Goal: Transaction & Acquisition: Purchase product/service

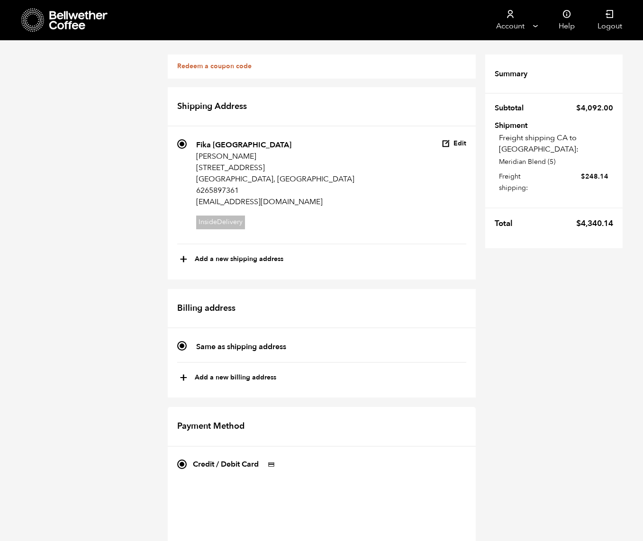
scroll to position [30, 0]
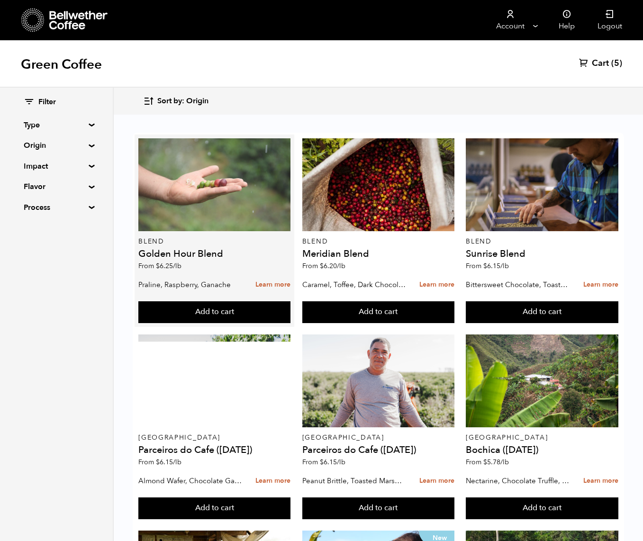
click at [242, 206] on div at bounding box center [214, 184] width 152 height 93
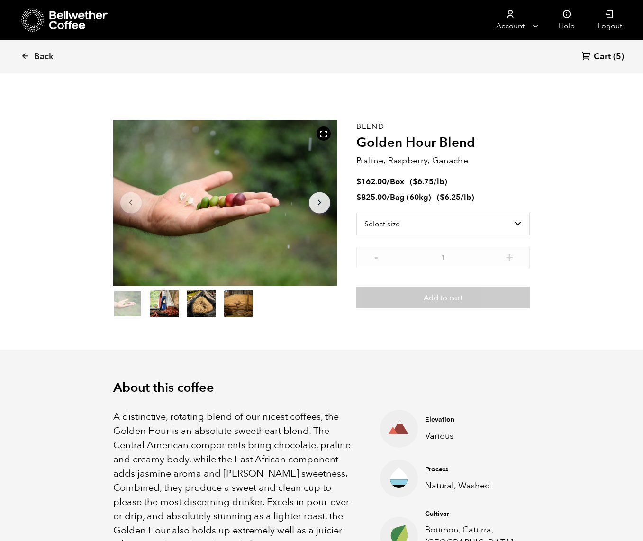
scroll to position [412, 406]
click at [421, 228] on select "Select size Bag (60kg) (132 lbs) Box (24 lbs)" at bounding box center [444, 224] width 174 height 23
select select "bag-3"
click at [357, 213] on select "Select size Bag (60kg) (132 lbs) Box (24 lbs)" at bounding box center [444, 224] width 174 height 23
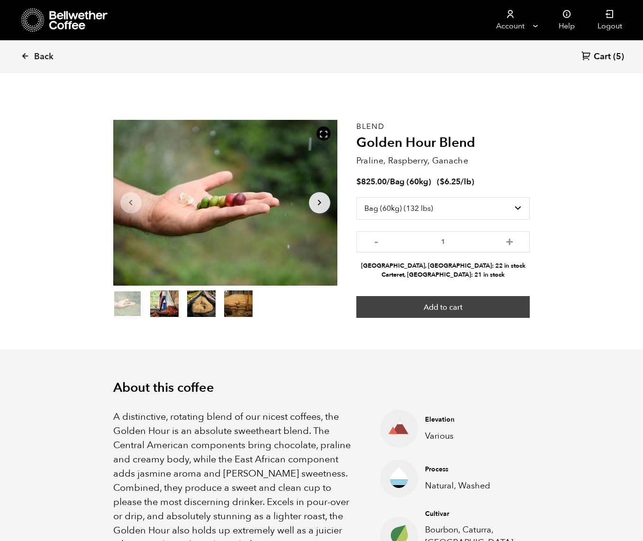
click at [433, 305] on button "Add to cart" at bounding box center [444, 307] width 174 height 22
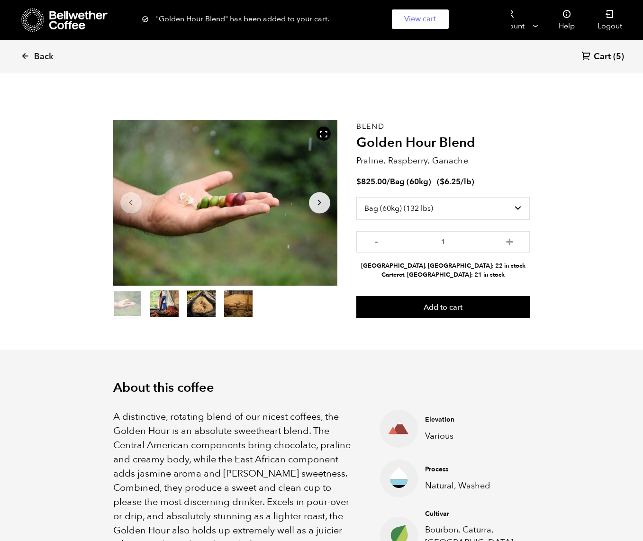
click at [63, 20] on div ""Golden Hour Blend" has been added to your cart. View cart {"cart_contents_coun…" at bounding box center [321, 19] width 643 height 38
click at [47, 55] on span "Back" at bounding box center [43, 56] width 19 height 11
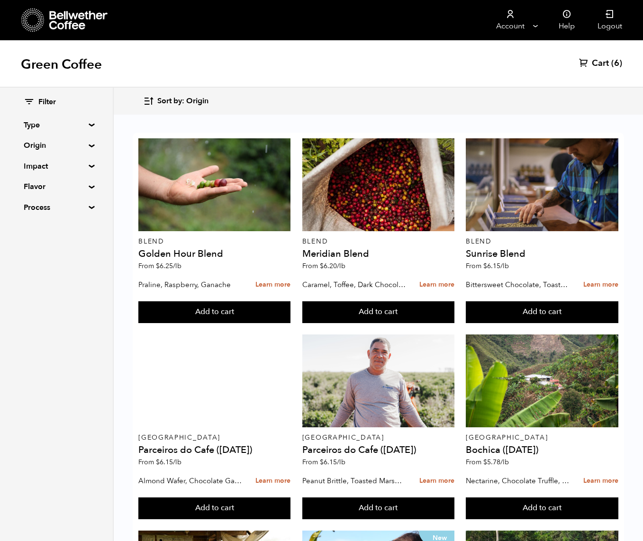
scroll to position [474, 0]
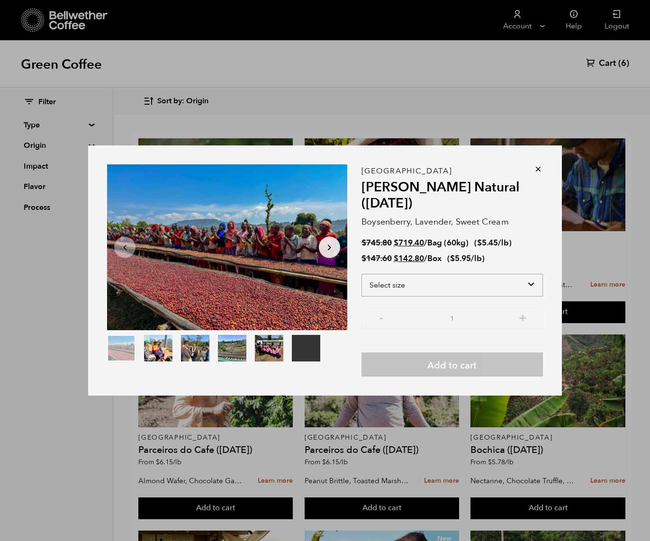
click at [525, 287] on select "Select size Bag (60kg) (132 lbs) Box (24 lbs)" at bounding box center [453, 285] width 182 height 23
select select "bag-3"
click at [362, 274] on select "Select size Bag (60kg) (132 lbs) Box (24 lbs)" at bounding box center [453, 285] width 182 height 23
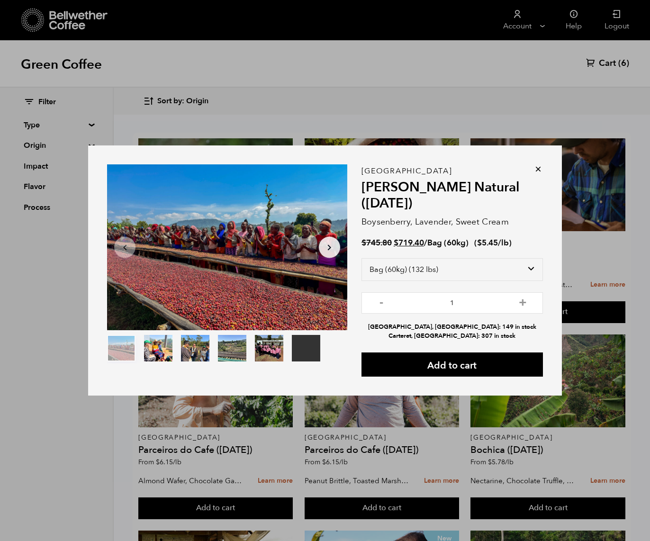
click at [538, 168] on icon at bounding box center [538, 169] width 9 height 9
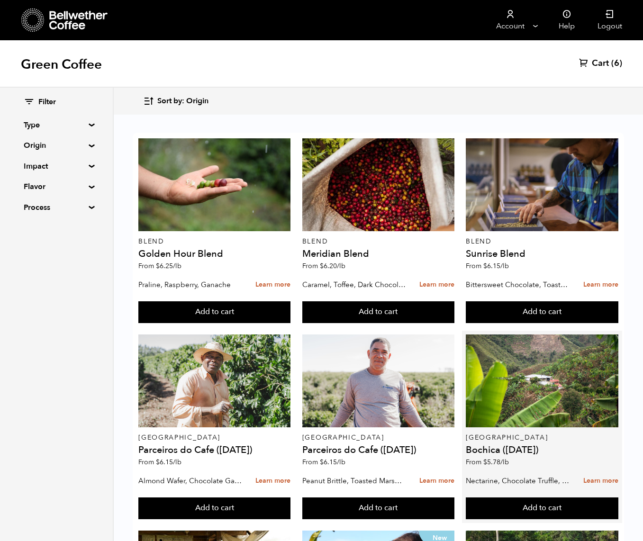
scroll to position [0, 0]
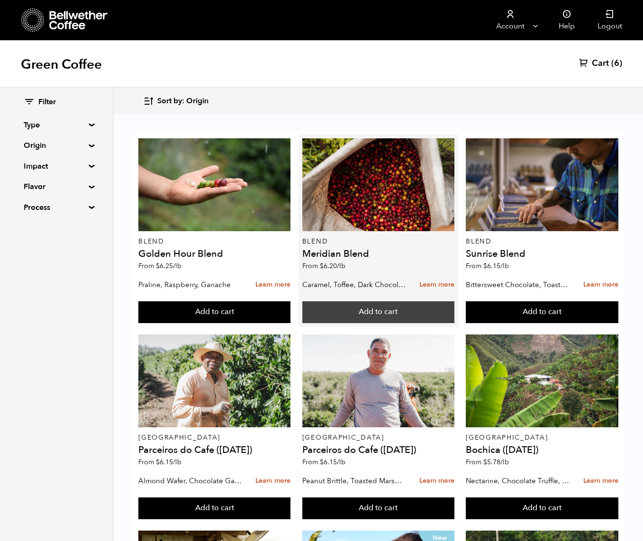
click at [402, 319] on button "Add to cart" at bounding box center [378, 313] width 152 height 22
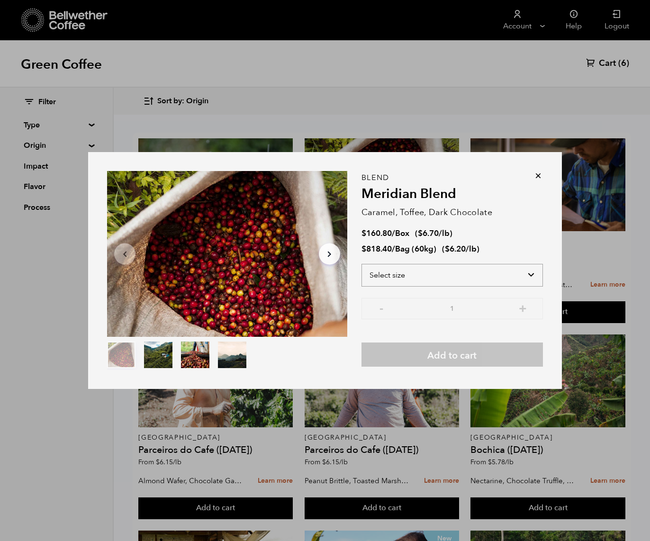
click at [434, 274] on select "Select size Bag (60kg) (132 lbs) Box (24 lbs)" at bounding box center [453, 275] width 182 height 23
click at [362, 264] on select "Select size Bag (60kg) (132 lbs) Box (24 lbs)" at bounding box center [453, 275] width 182 height 23
click at [537, 175] on icon at bounding box center [538, 175] width 9 height 9
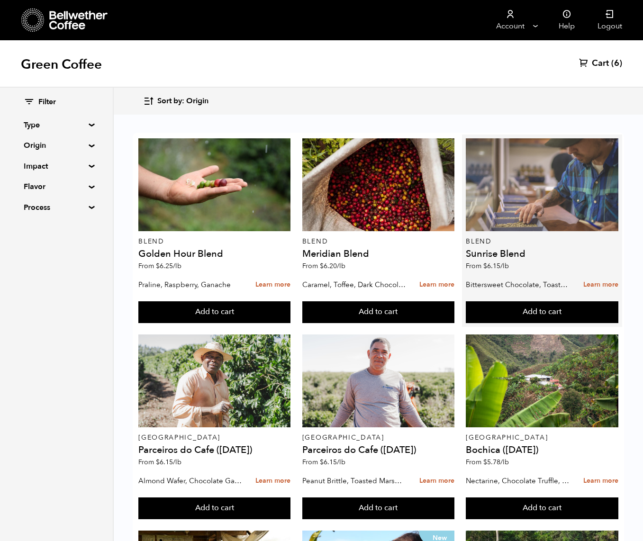
click at [535, 176] on div at bounding box center [542, 184] width 152 height 93
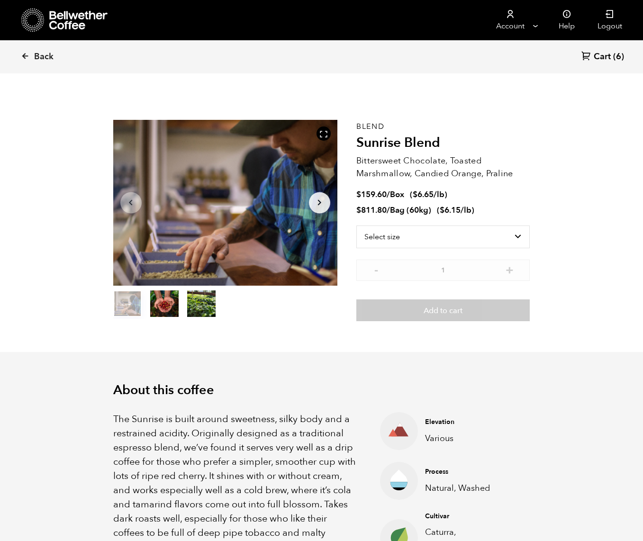
scroll to position [412, 406]
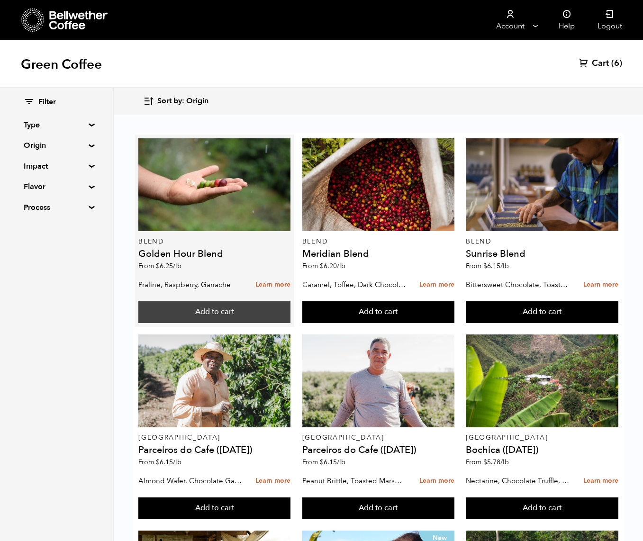
click at [263, 314] on button "Add to cart" at bounding box center [214, 313] width 152 height 22
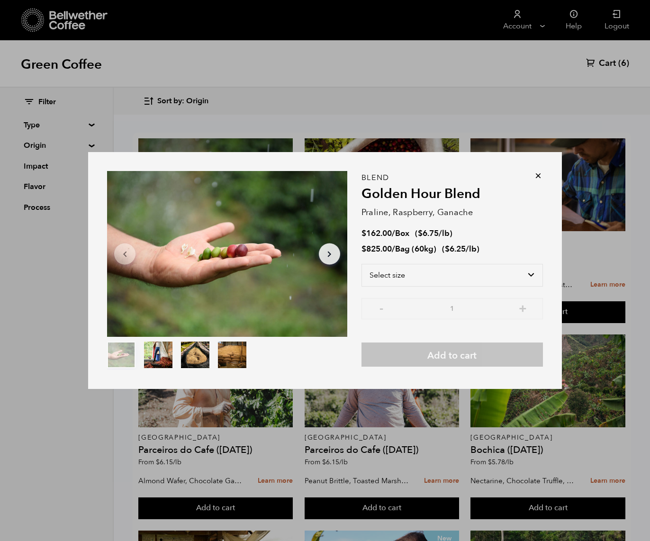
click at [540, 174] on icon at bounding box center [538, 175] width 9 height 9
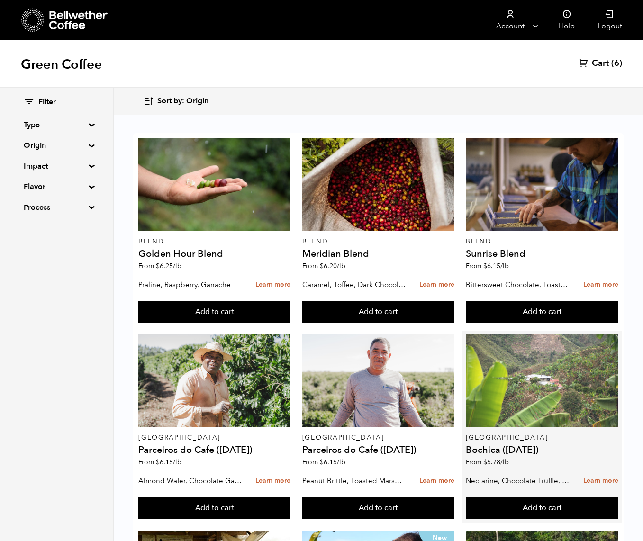
scroll to position [402, 0]
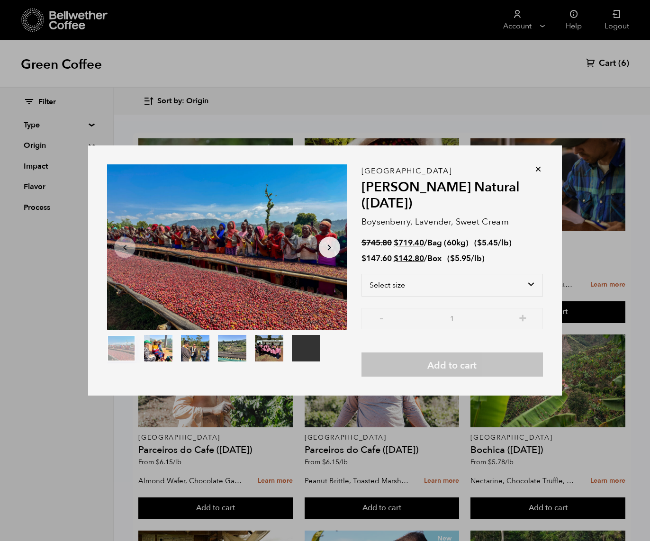
click at [537, 169] on icon at bounding box center [538, 169] width 9 height 9
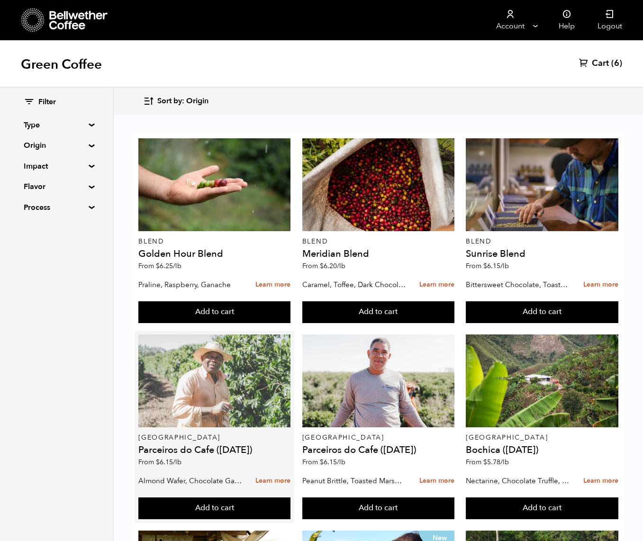
scroll to position [80, 0]
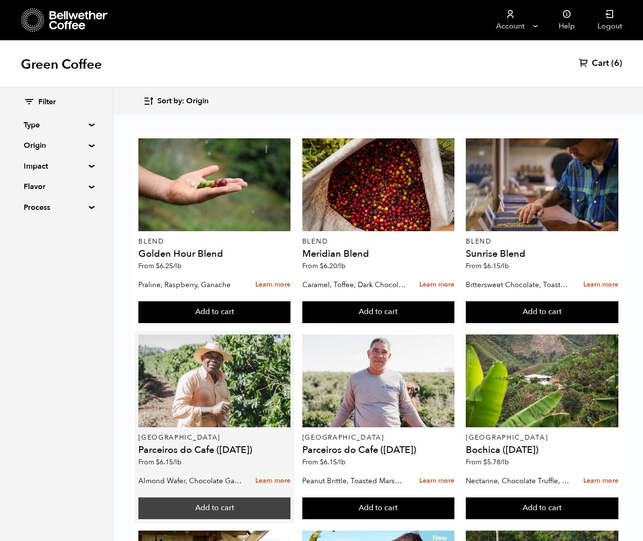
click at [229, 498] on button "Add to cart" at bounding box center [214, 509] width 152 height 22
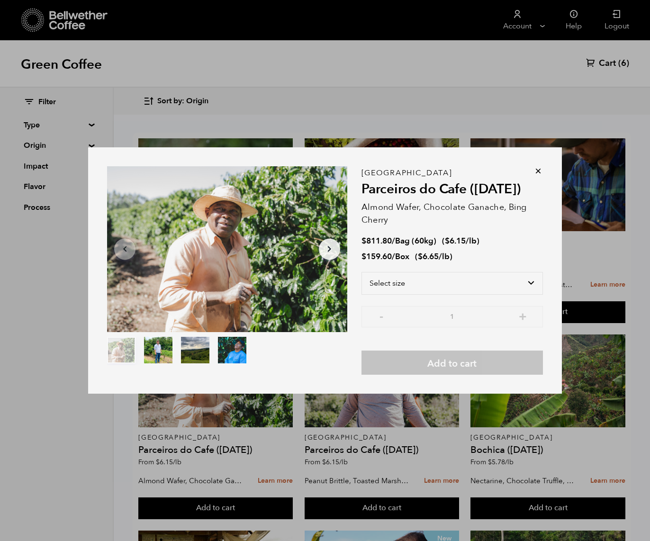
click at [538, 171] on icon at bounding box center [538, 170] width 9 height 9
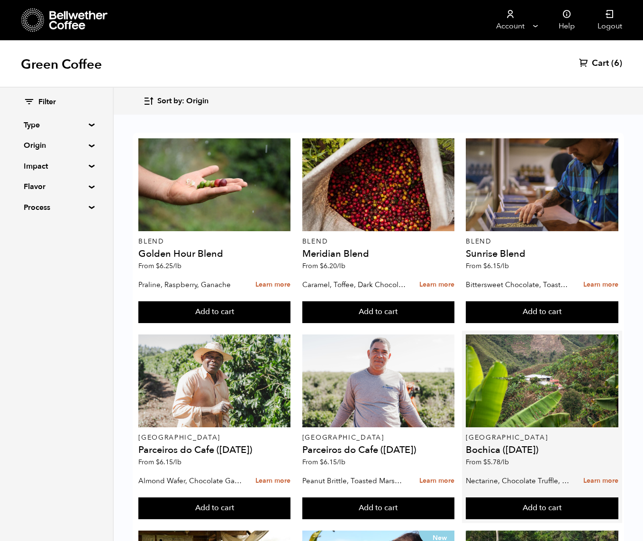
scroll to position [178, 0]
click at [564, 498] on button "Add to cart" at bounding box center [542, 509] width 152 height 22
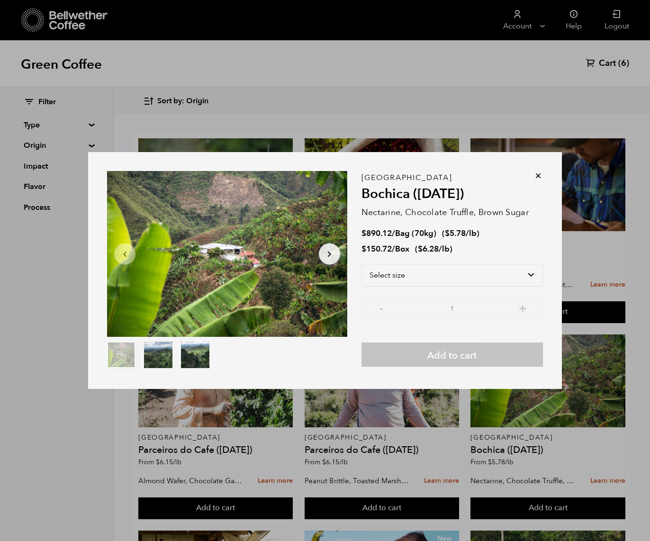
click at [539, 175] on icon at bounding box center [538, 175] width 9 height 9
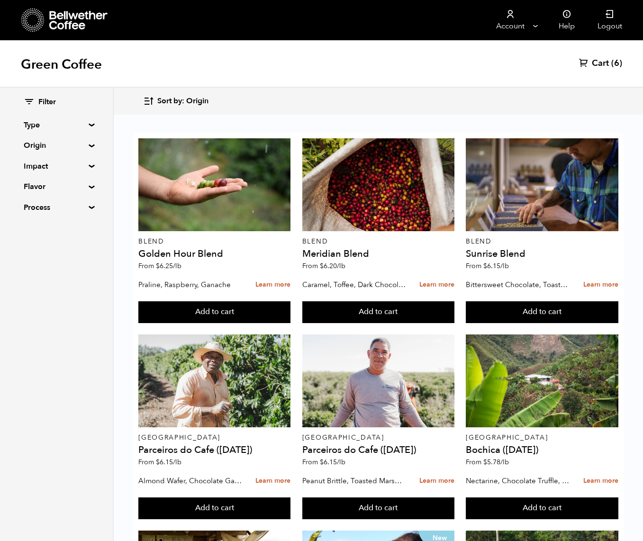
scroll to position [754, 0]
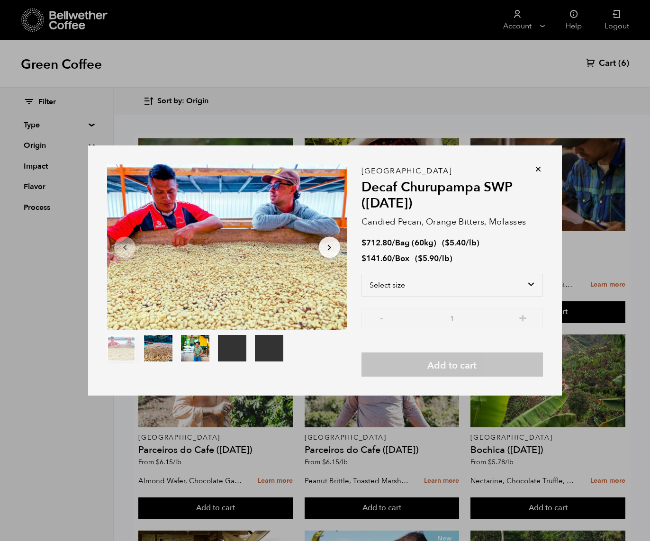
click at [541, 170] on icon at bounding box center [538, 169] width 9 height 9
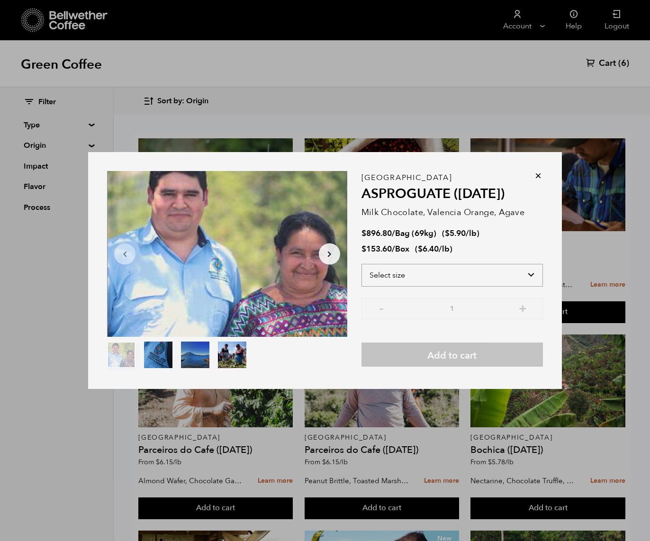
click at [430, 266] on select "Select size Bag (69kg) (152 lbs) Box (24 lbs)" at bounding box center [453, 275] width 182 height 23
click at [538, 179] on icon at bounding box center [538, 175] width 9 height 9
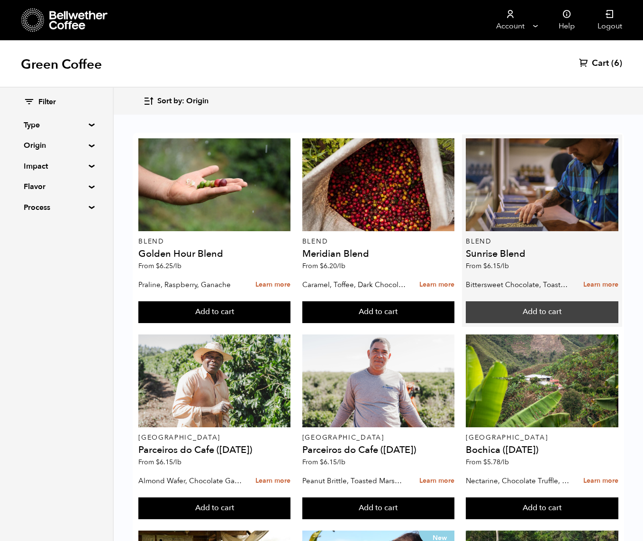
scroll to position [0, 0]
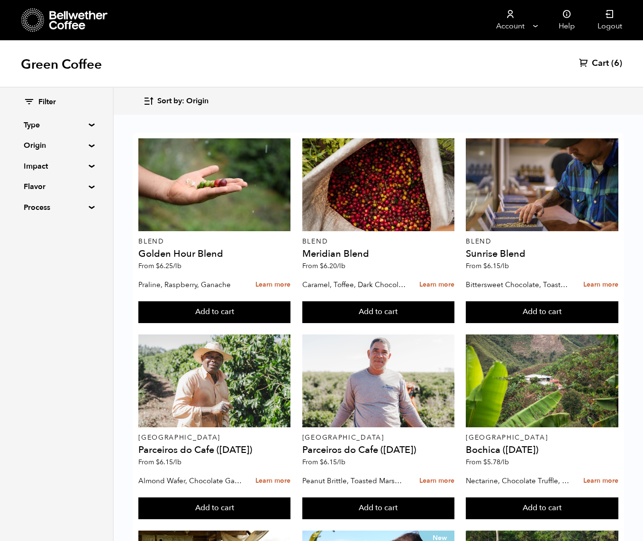
click at [596, 63] on span "Cart" at bounding box center [600, 63] width 17 height 11
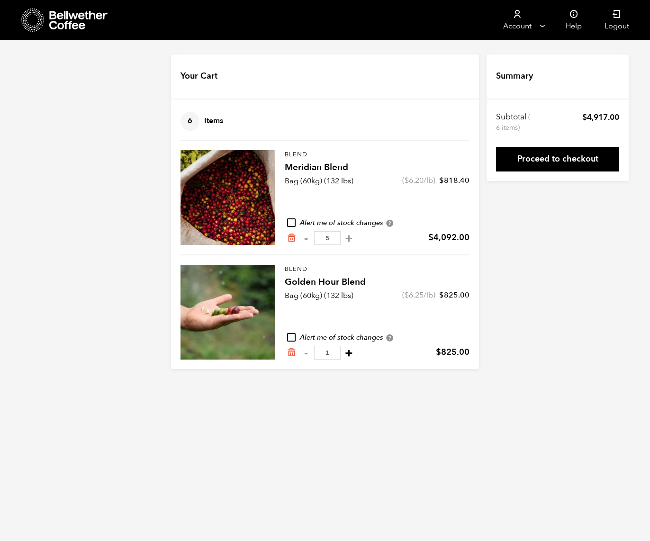
click at [343, 354] on button "+" at bounding box center [349, 352] width 12 height 9
type input "2"
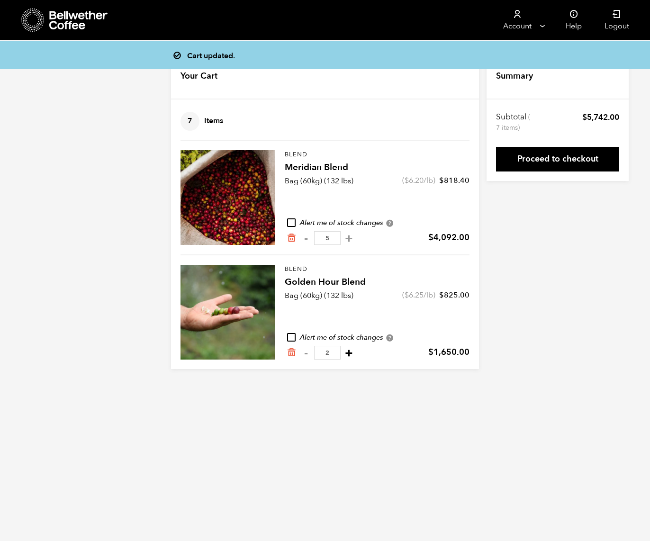
click at [343, 353] on button "+" at bounding box center [349, 352] width 12 height 9
type input "3"
click at [500, 384] on html "Store 6 Account Manage" at bounding box center [325, 192] width 650 height 384
click at [551, 162] on link "Proceed to checkout" at bounding box center [557, 159] width 123 height 25
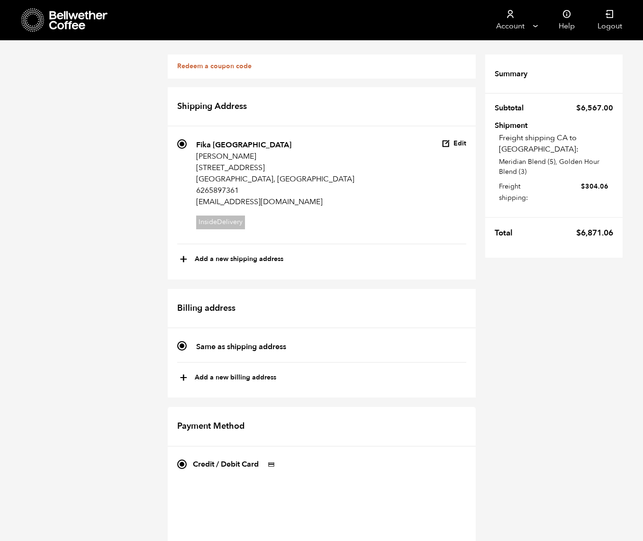
click at [58, 24] on icon at bounding box center [78, 20] width 59 height 19
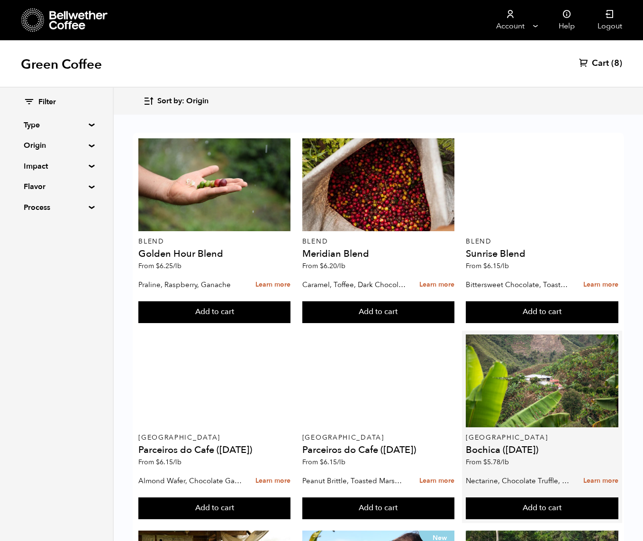
scroll to position [157, 0]
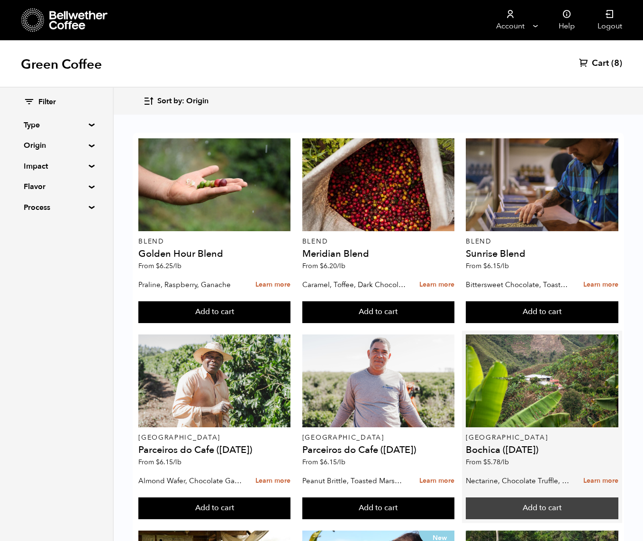
click at [531, 498] on button "Add to cart" at bounding box center [542, 509] width 152 height 22
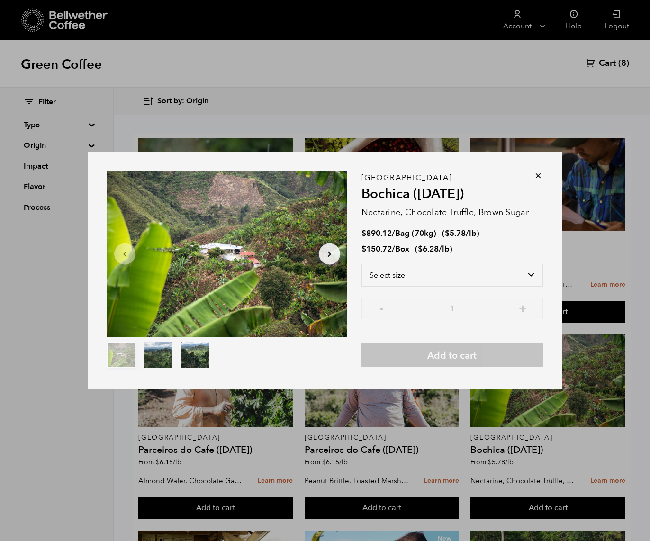
click at [538, 177] on icon at bounding box center [538, 175] width 9 height 9
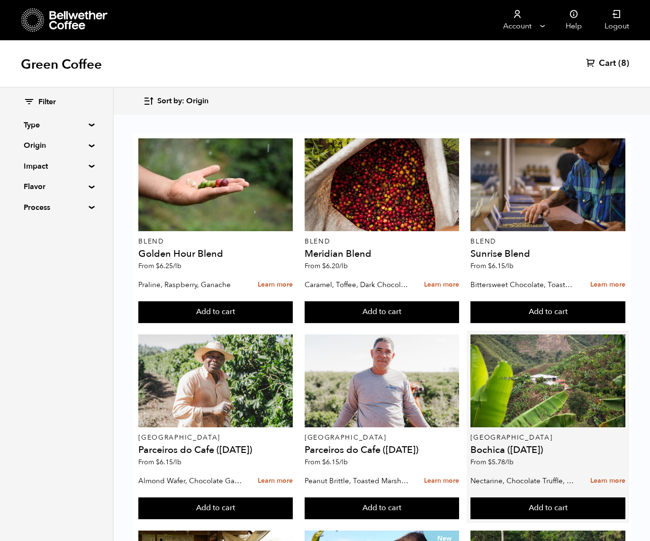
click at [538, 331] on article "Colombia Bochica (JUN 25) From $ 5.78 /lb Nectarine, Chocolate Truffle, Brown S…" at bounding box center [548, 427] width 162 height 192
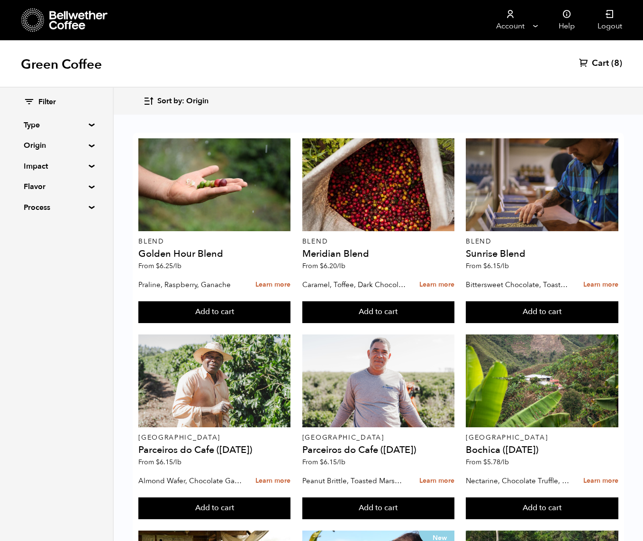
scroll to position [757, 0]
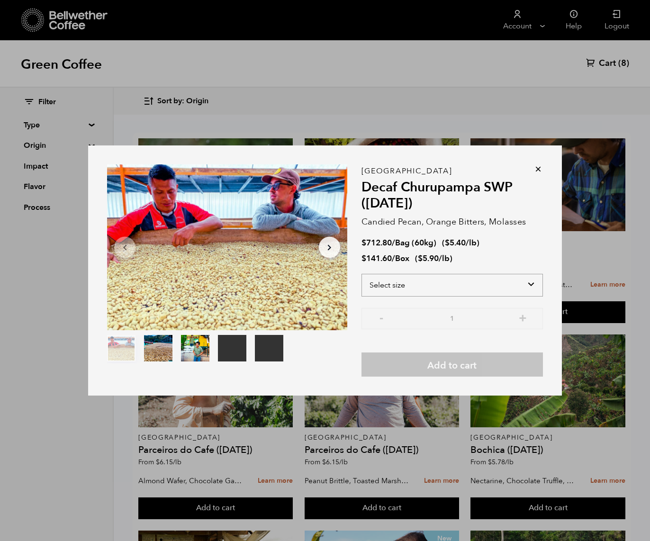
click at [514, 285] on select "Select size Bag (60kg) (132 lbs) Box (24 lbs)" at bounding box center [453, 285] width 182 height 23
select select "bag-3"
click at [362, 274] on select "Select size Bag (60kg) (132 lbs) Box (24 lbs)" at bounding box center [453, 285] width 182 height 23
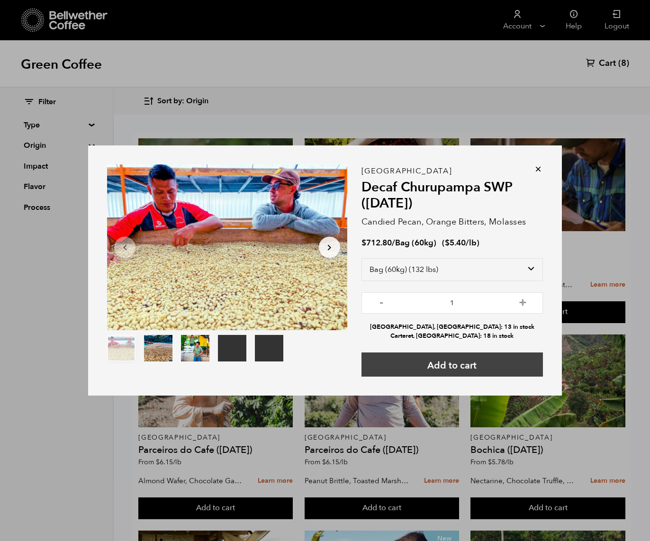
click at [494, 361] on button "Add to cart" at bounding box center [453, 365] width 182 height 24
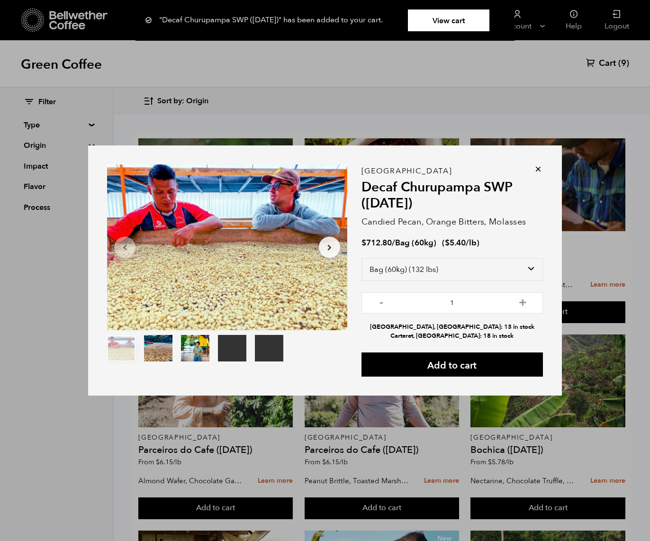
click at [548, 438] on div "Your browser does not support the video tag. Your browser does not support the …" at bounding box center [325, 270] width 650 height 541
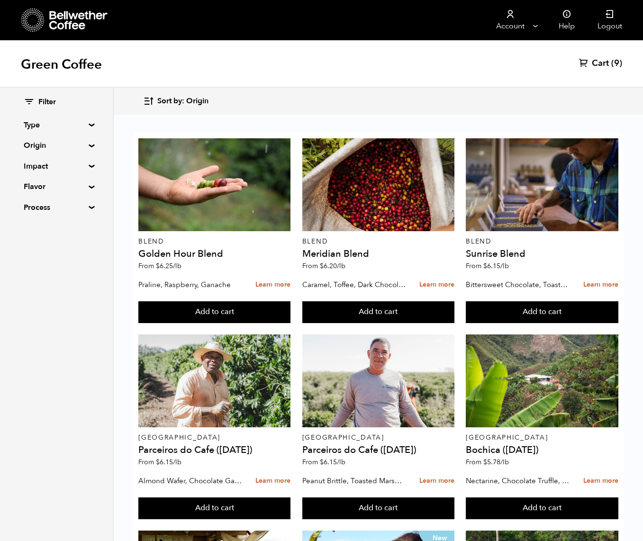
click at [588, 65] on icon at bounding box center [583, 62] width 9 height 9
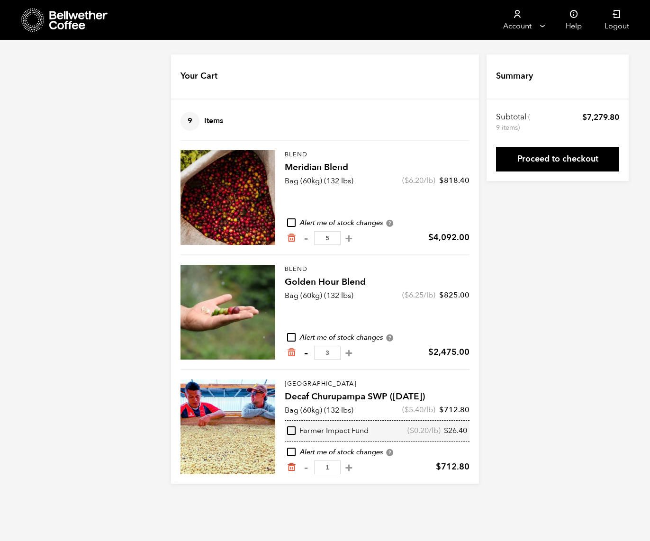
click at [306, 353] on button "-" at bounding box center [306, 352] width 12 height 9
type input "2"
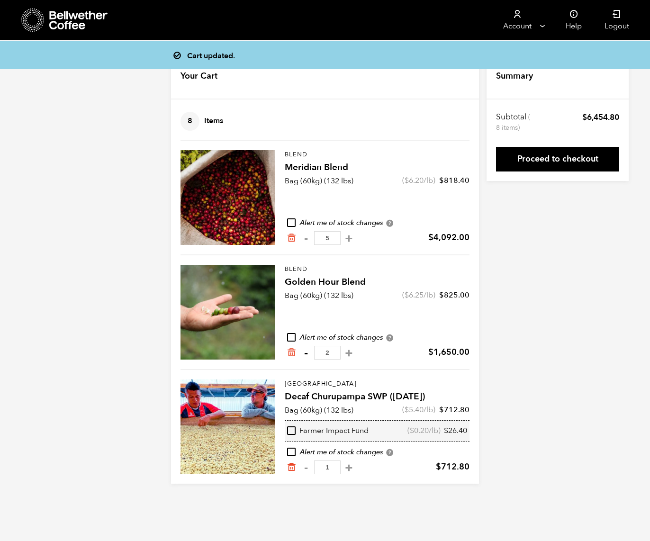
click at [308, 352] on button "-" at bounding box center [306, 352] width 12 height 9
type input "1"
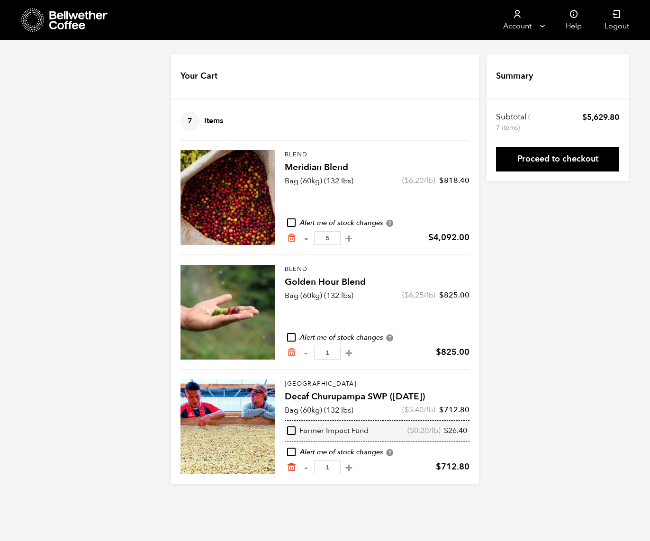
click at [83, 23] on icon at bounding box center [78, 20] width 59 height 19
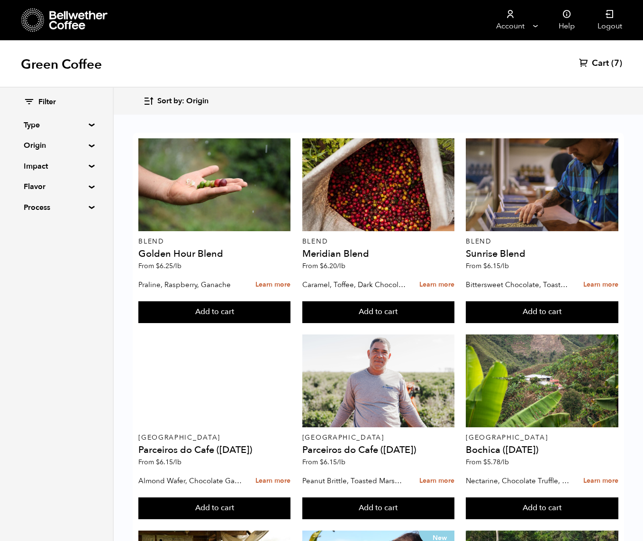
scroll to position [474, 0]
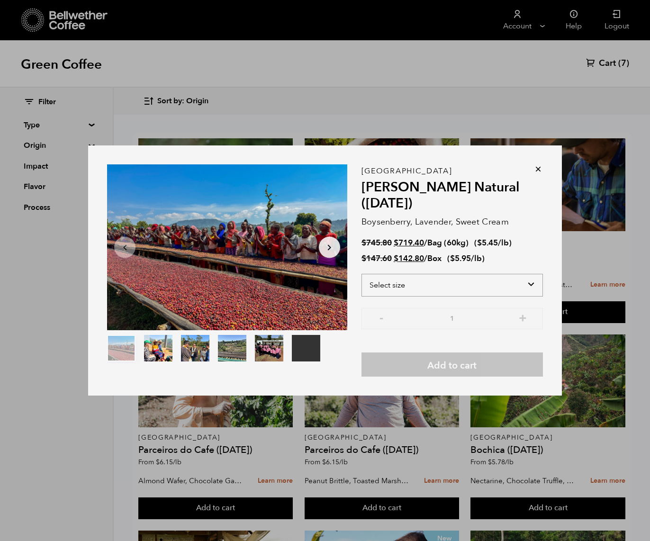
click at [504, 288] on select "Select size Bag (60kg) (132 lbs) Box (24 lbs)" at bounding box center [453, 285] width 182 height 23
select select "bag-3"
click at [362, 274] on select "Select size Bag (60kg) (132 lbs) Box (24 lbs)" at bounding box center [453, 285] width 182 height 23
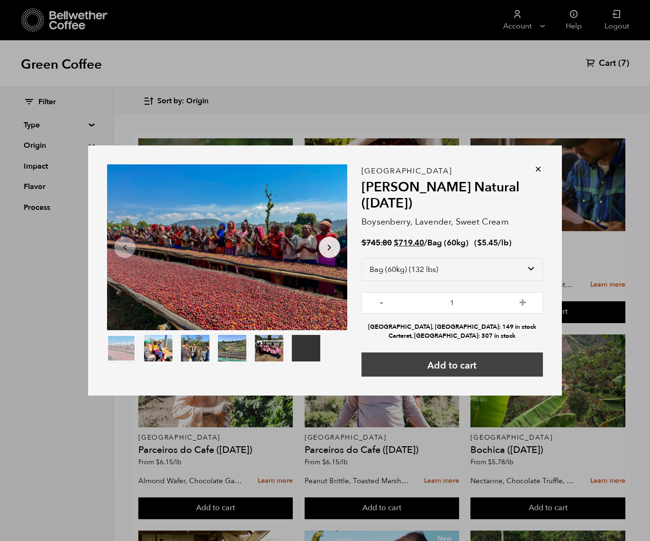
click at [499, 366] on button "Add to cart" at bounding box center [453, 365] width 182 height 24
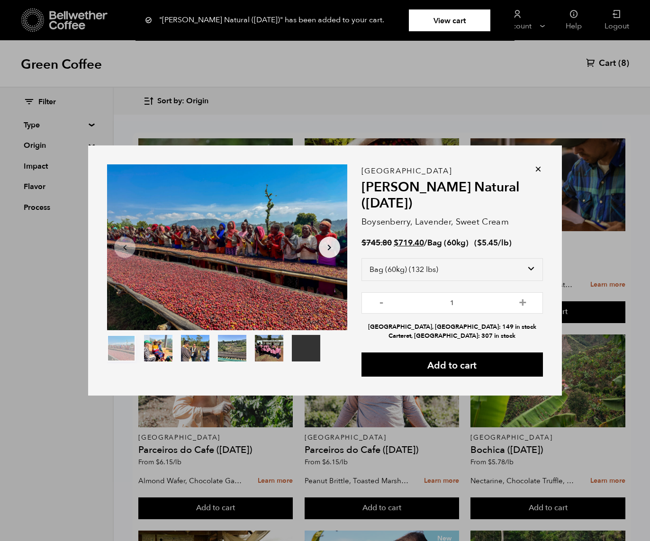
click at [540, 169] on icon at bounding box center [538, 169] width 9 height 9
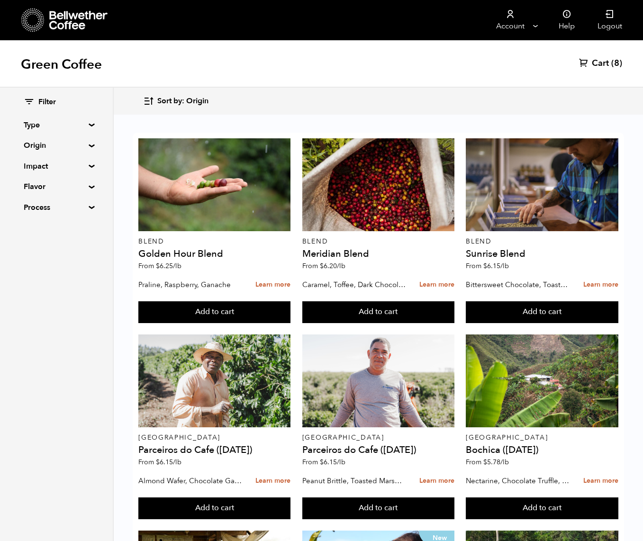
click at [596, 66] on span "Cart" at bounding box center [600, 63] width 17 height 11
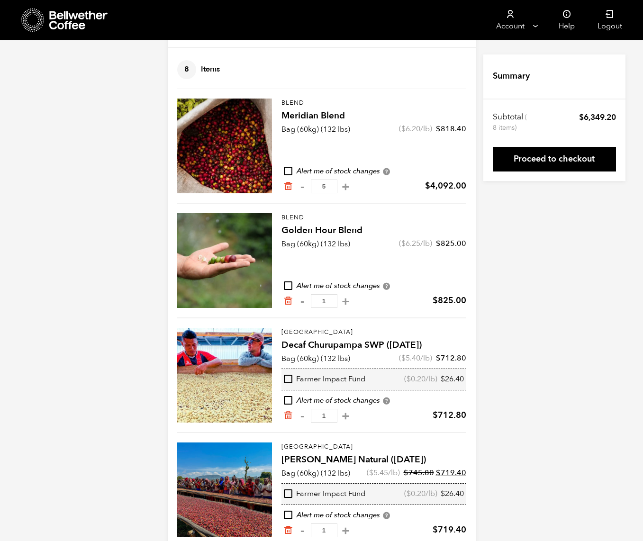
scroll to position [72, 0]
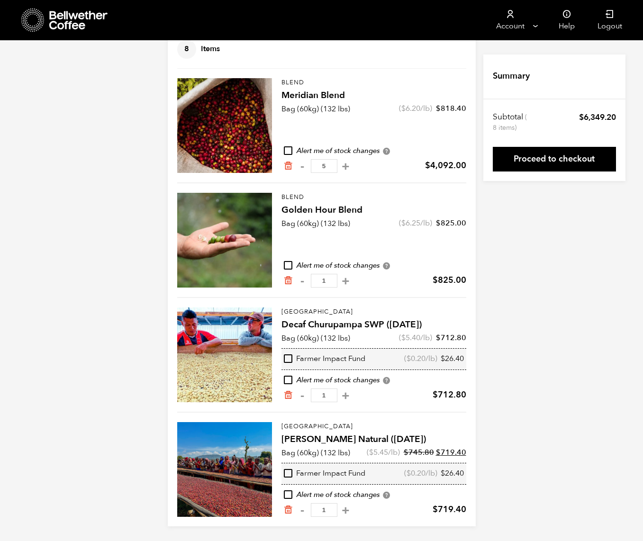
click at [289, 149] on input "checkbox" at bounding box center [288, 150] width 9 height 9
checkbox input "true"
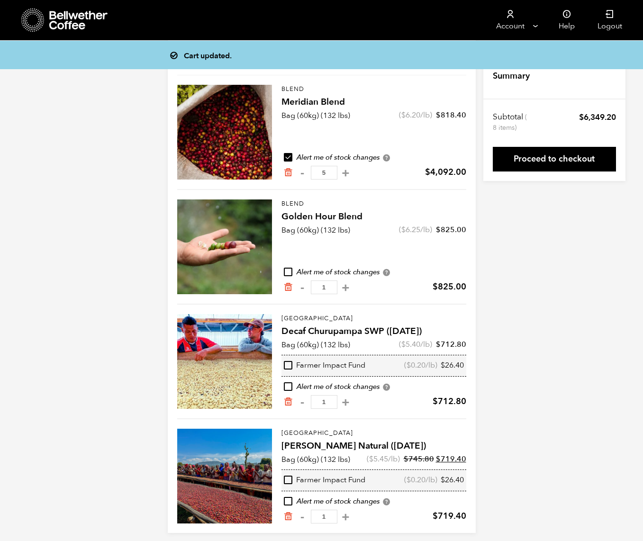
scroll to position [65, 0]
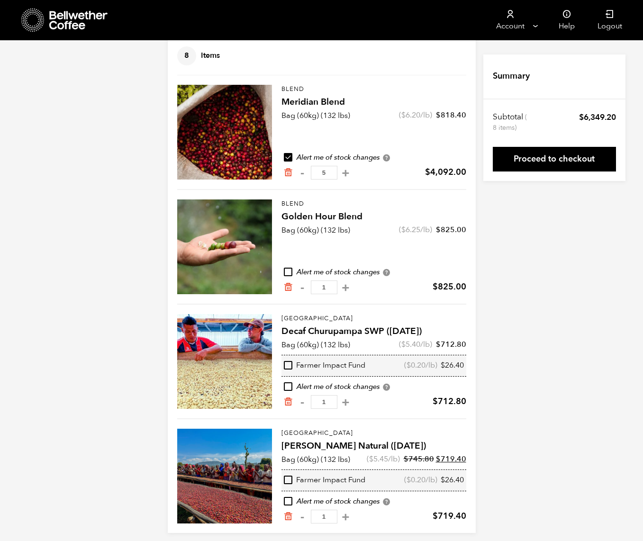
click at [284, 275] on input "checkbox" at bounding box center [288, 272] width 9 height 9
checkbox input "true"
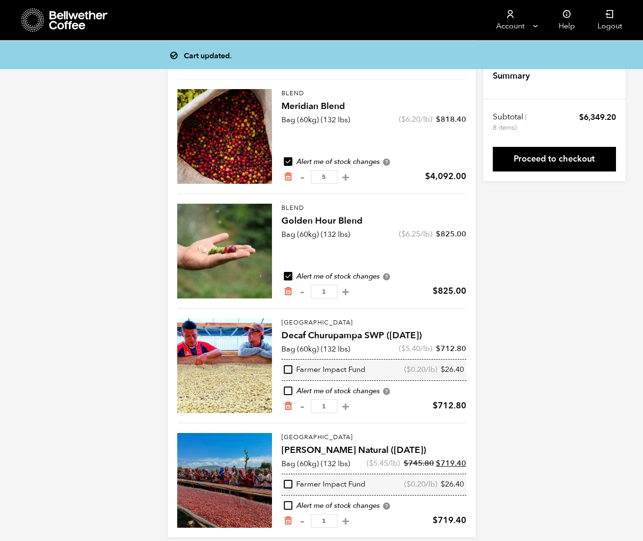
click at [291, 501] on div "Alert me of stock changes Receive an email notification when this product is lo…" at bounding box center [374, 506] width 185 height 10
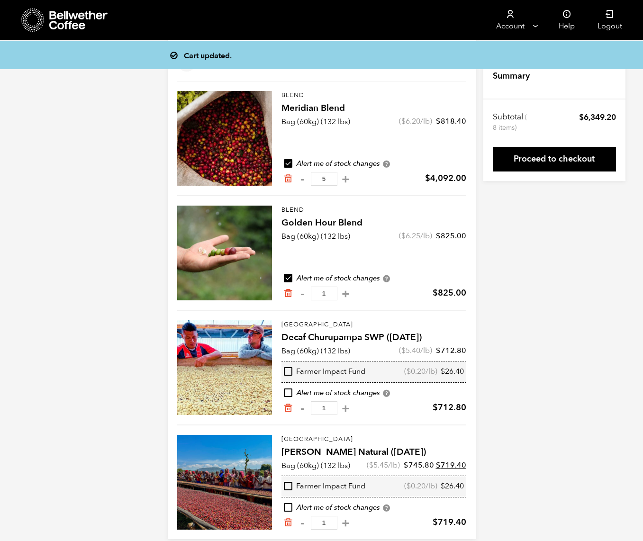
scroll to position [59, 0]
click at [291, 508] on input "checkbox" at bounding box center [288, 508] width 9 height 9
checkbox input "true"
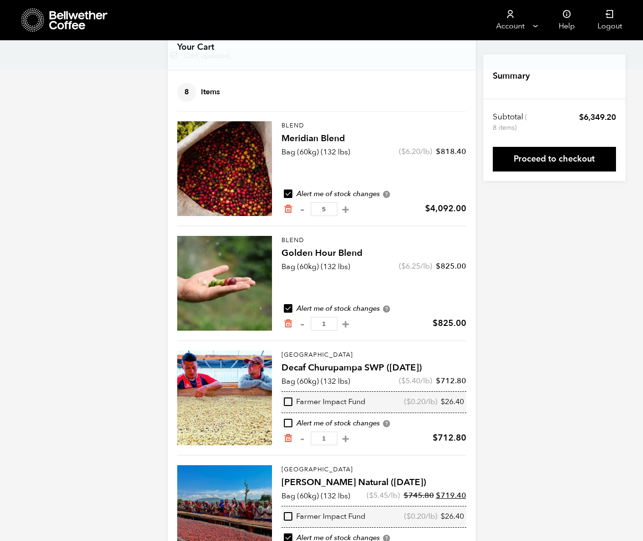
scroll to position [72, 0]
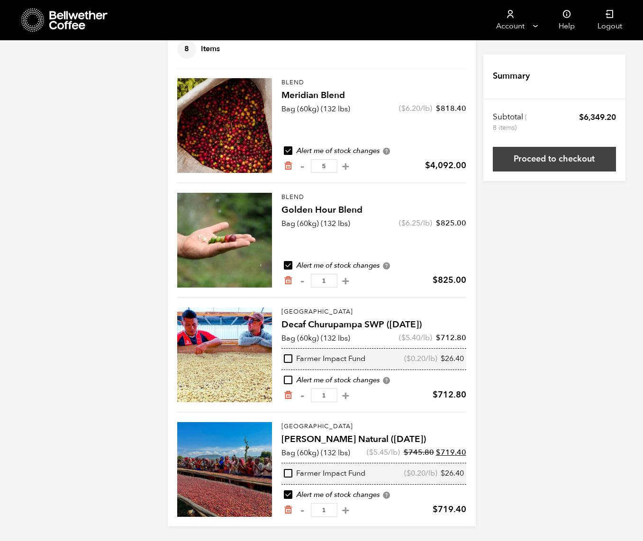
click at [584, 168] on link "Proceed to checkout" at bounding box center [554, 159] width 123 height 25
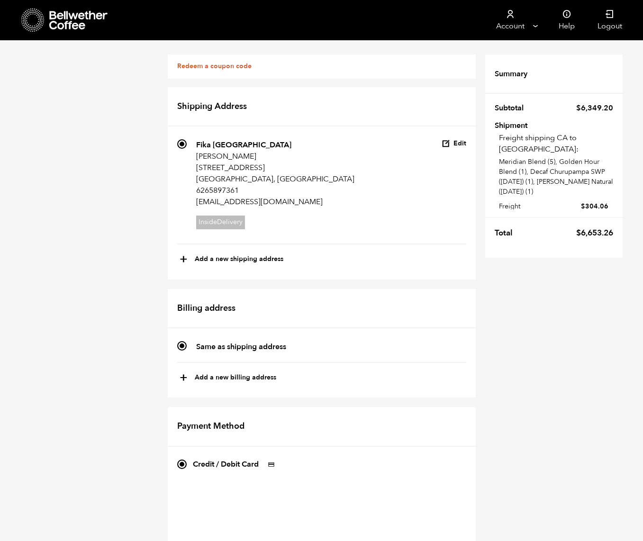
scroll to position [197, 0]
click at [259, 370] on button "+ Add a new billing address" at bounding box center [228, 378] width 97 height 16
select select
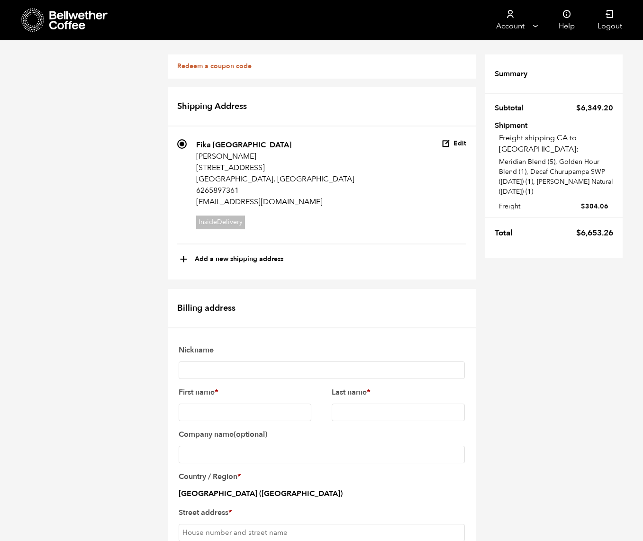
click at [311, 362] on input "Nickname" at bounding box center [322, 371] width 286 height 18
type input "US Bank CC La Verne"
type input "Yu"
type input "Tao"
click at [355, 446] on input "Company name (optional)" at bounding box center [322, 455] width 286 height 18
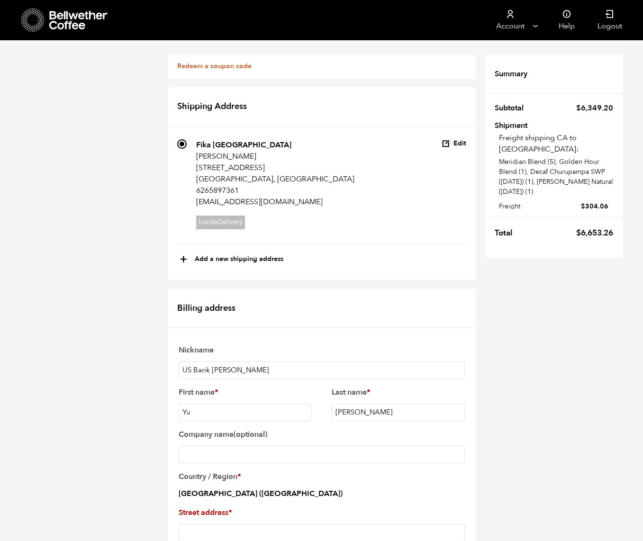
click at [374, 524] on input "Street address *" at bounding box center [322, 533] width 286 height 18
paste input "1965 FOOTHILL BLVD STE MN"
type input "1965 FOOTHILL BLVD STE MN"
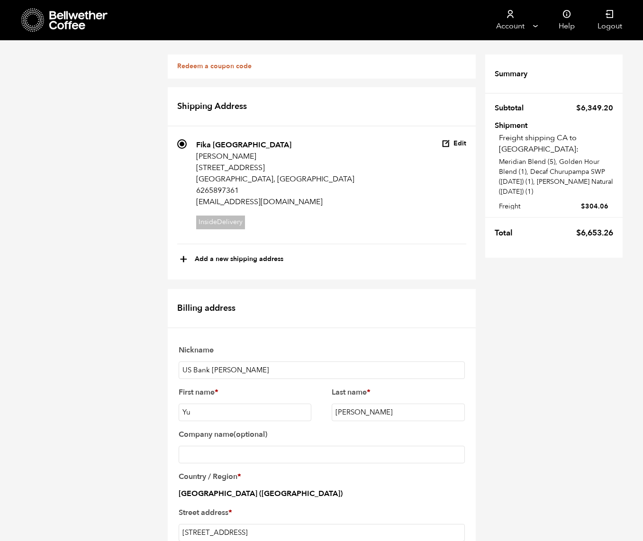
type input "La Verne"
select select "CA"
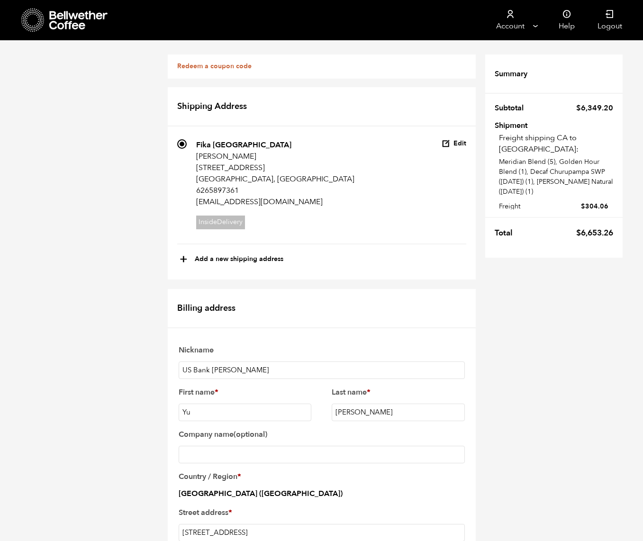
type input "91750"
type input "7472863185"
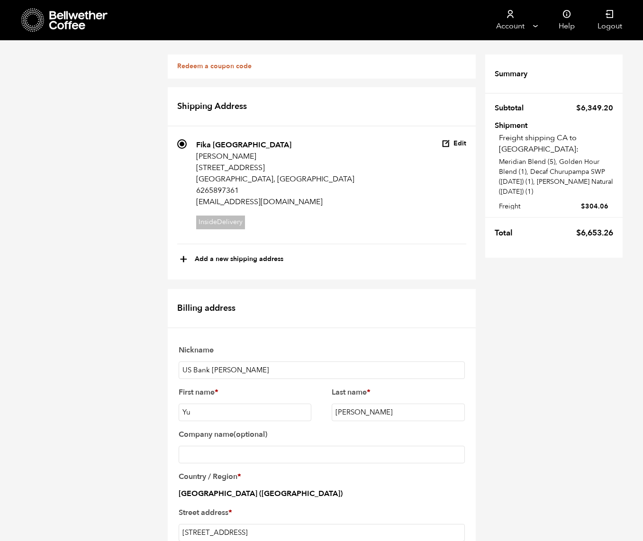
type input "r"
type input "[EMAIL_ADDRESS][DOMAIN_NAME]"
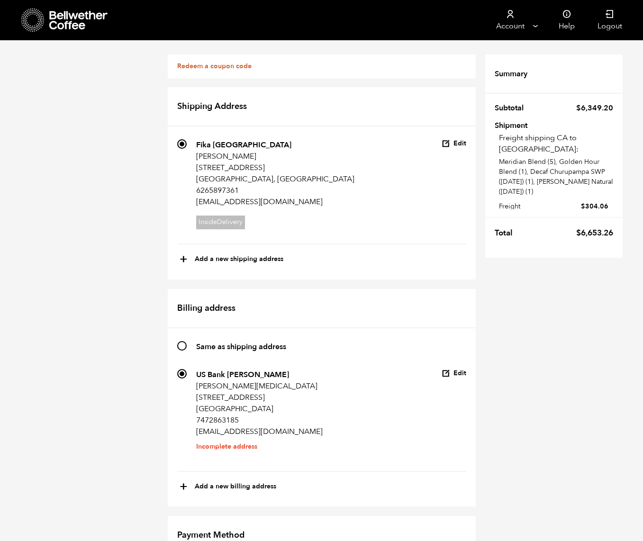
scroll to position [226, 0]
click at [225, 447] on li "Incomplete address" at bounding box center [259, 447] width 127 height 0
click at [187, 369] on input "291 US Bank CC La Verne Yu Tao 1965 FOOTHILL BLVD STE MN La Verne, CA 91750 747…" at bounding box center [181, 373] width 9 height 9
click at [201, 447] on li "Incomplete address" at bounding box center [259, 447] width 127 height 0
click at [187, 369] on input "291 US Bank CC La Verne Yu Tao 1965 FOOTHILL BLVD STE MN La Verne, CA 91750 747…" at bounding box center [181, 373] width 9 height 9
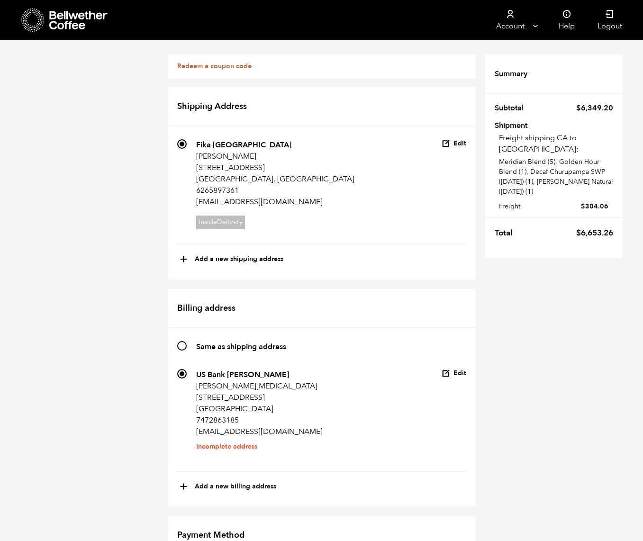
click at [455, 369] on button "Edit" at bounding box center [454, 373] width 25 height 9
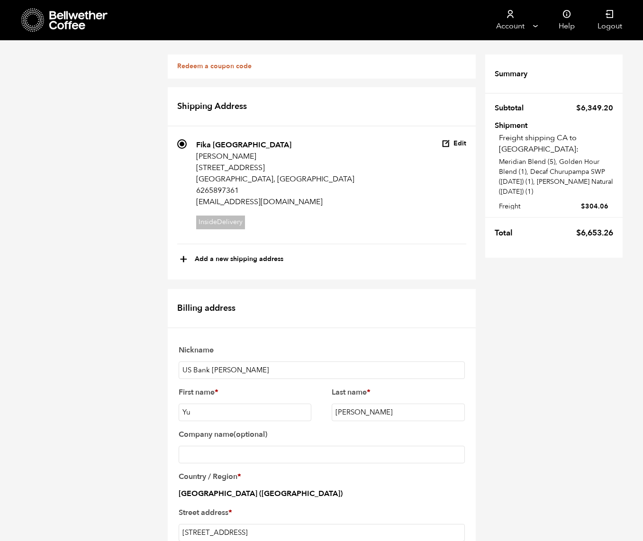
scroll to position [234, 0]
type input "Ste MN"
drag, startPoint x: 254, startPoint y: 299, endPoint x: 335, endPoint y: 293, distance: 81.3
click at [335, 524] on input "1965 FOOTHILL BLVD STE MN" at bounding box center [322, 533] width 286 height 18
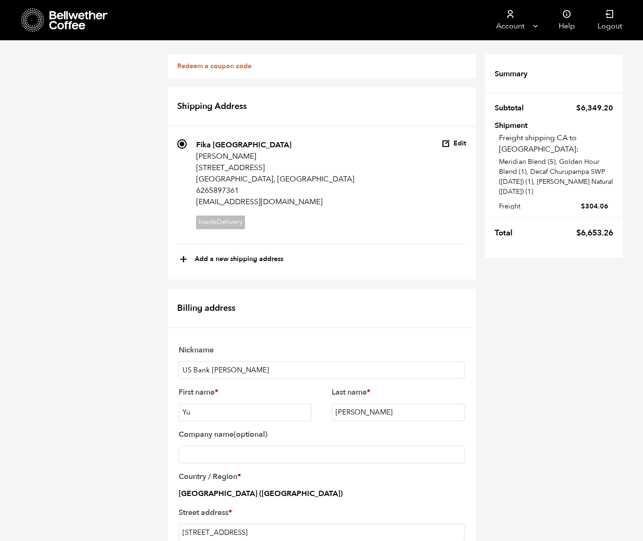
click at [335, 524] on input "1965 FOOTHILL BLVD STE MN" at bounding box center [322, 533] width 286 height 18
drag, startPoint x: 283, startPoint y: 303, endPoint x: 256, endPoint y: 298, distance: 27.5
click at [255, 524] on input "1965 FOOTHILL BLVD STE MN" at bounding box center [322, 533] width 286 height 18
type input "1965 FOOTHILL BLVD"
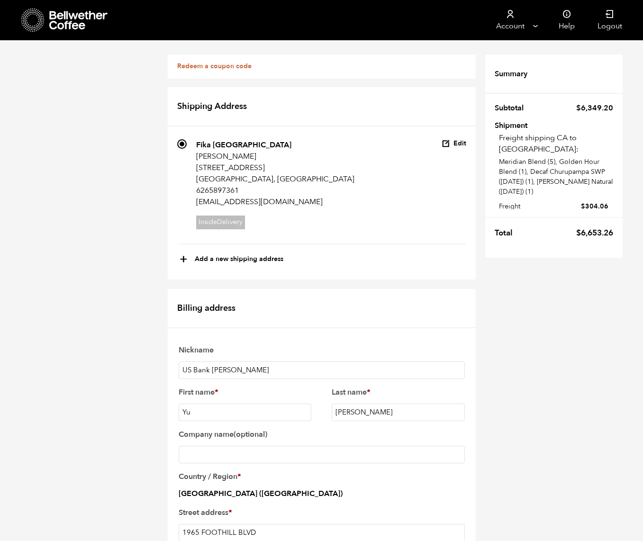
scroll to position [484, 0]
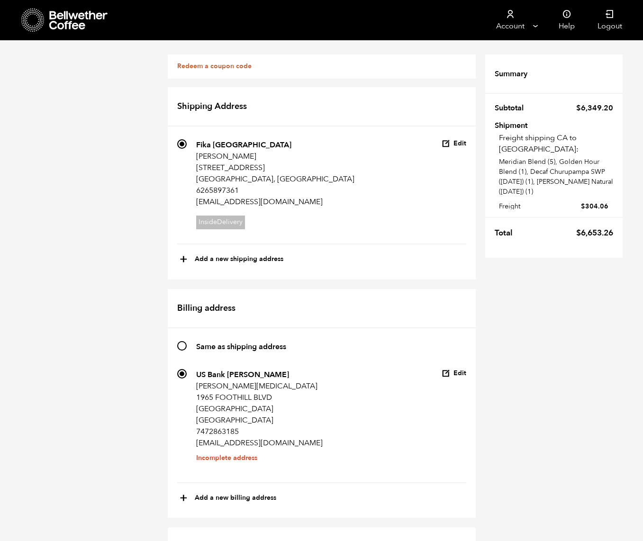
scroll to position [496, 0]
checkbox input "true"
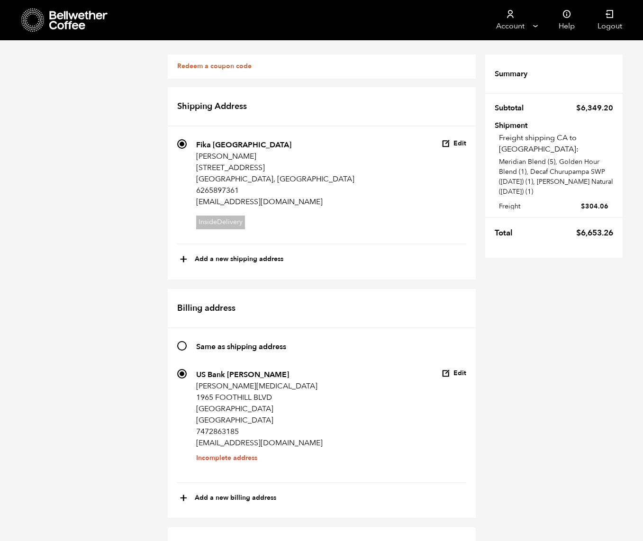
click at [265, 403] on p "Ste MN" at bounding box center [259, 408] width 127 height 11
click at [187, 369] on input "291 US Bank CC La Verne Yu Tao 1965 FOOTHILL BLVD Ste MN La Verne, CA 91750 747…" at bounding box center [181, 373] width 9 height 9
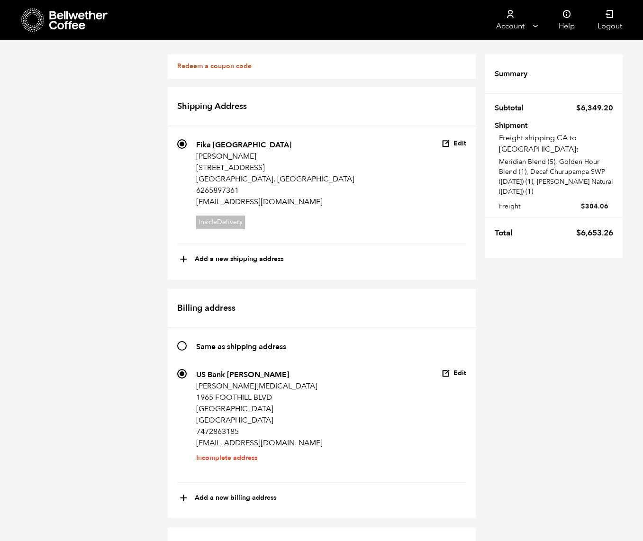
click at [444, 369] on icon "button" at bounding box center [446, 373] width 9 height 9
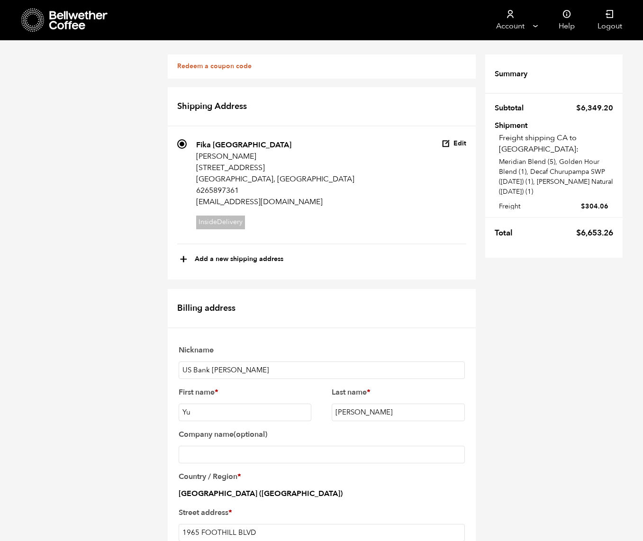
click at [269, 468] on p "Country / Region * United States (US)" at bounding box center [321, 484] width 289 height 33
click at [258, 468] on p "Country / Region * United States (US)" at bounding box center [321, 484] width 289 height 33
click at [248, 468] on p "Country / Region * United States (US)" at bounding box center [321, 484] width 289 height 33
click at [229, 469] on label "Country / Region *" at bounding box center [322, 476] width 286 height 15
click at [214, 489] on strong "United States (US)" at bounding box center [261, 494] width 164 height 10
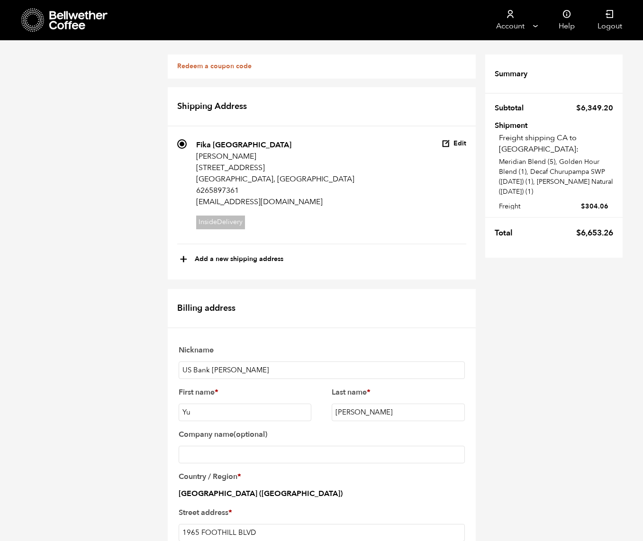
click at [212, 468] on p "Country / Region * United States (US)" at bounding box center [321, 484] width 289 height 33
click at [218, 524] on input "1965 FOOTHILL BLVD" at bounding box center [322, 533] width 286 height 18
click at [264, 404] on input "Yu" at bounding box center [245, 413] width 133 height 18
click at [210, 469] on label "Country / Region *" at bounding box center [322, 476] width 286 height 15
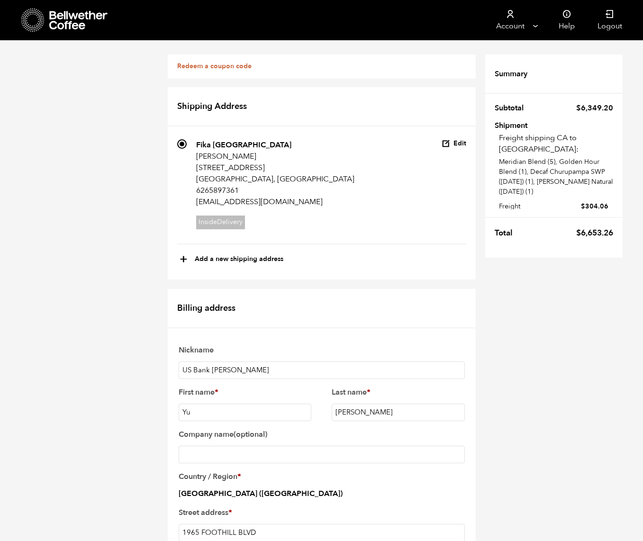
click at [213, 469] on label "Country / Region *" at bounding box center [322, 476] width 286 height 15
click at [213, 489] on strong "United States (US)" at bounding box center [261, 494] width 164 height 10
click at [216, 524] on input "1965 FOOTHILL BLVD" at bounding box center [322, 533] width 286 height 18
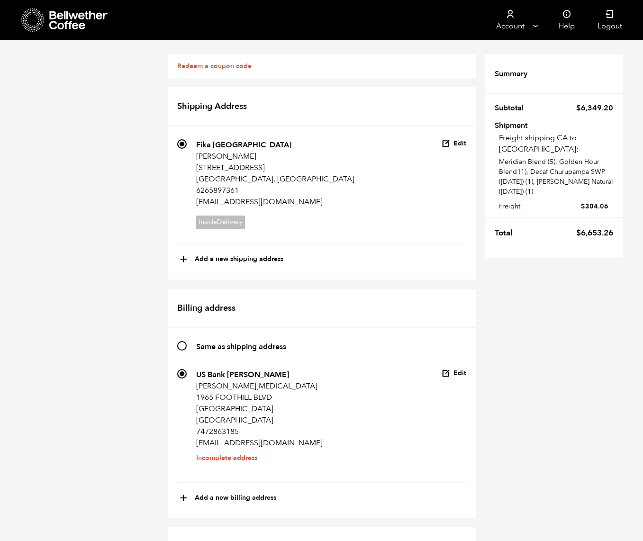
scroll to position [0, 0]
click at [256, 344] on strong "Same as shipping address" at bounding box center [241, 347] width 90 height 10
click at [187, 344] on input "Same as shipping address" at bounding box center [181, 345] width 9 height 9
radio input "true"
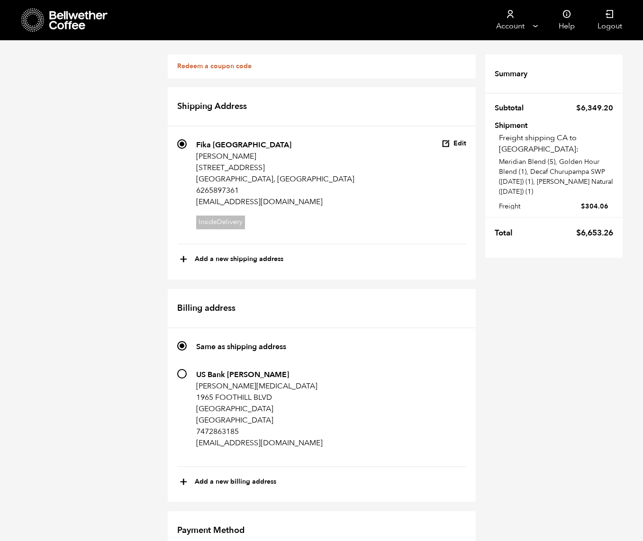
click at [242, 370] on strong "US Bank CC La Verne" at bounding box center [242, 375] width 93 height 10
click at [187, 369] on input "291 US Bank CC La Verne Yu Tao 1965 FOOTHILL BLVD Ste MN La Verne, CA 91750 747…" at bounding box center [181, 373] width 9 height 9
radio input "true"
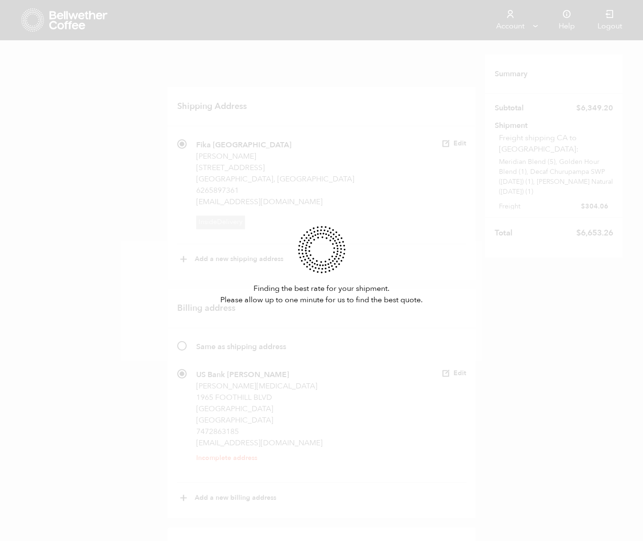
scroll to position [0, 0]
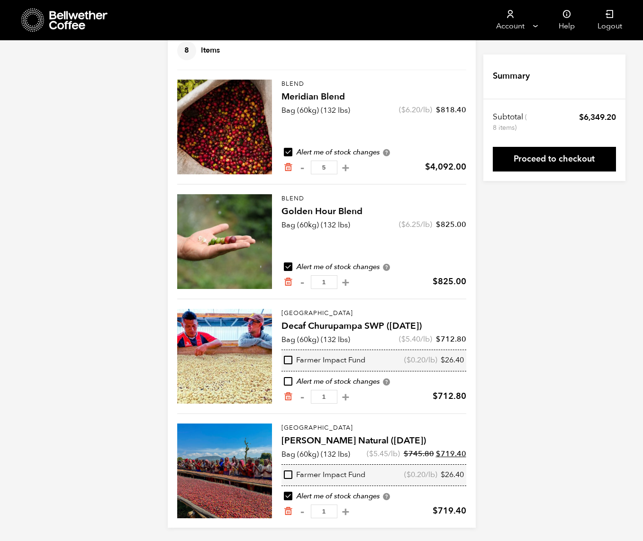
scroll to position [72, 0]
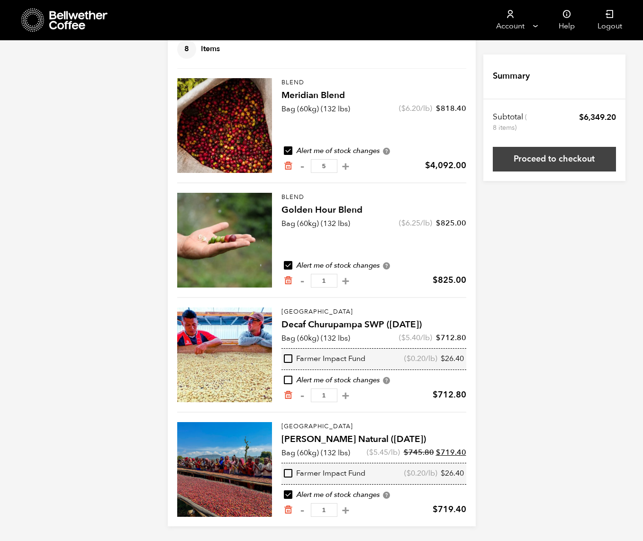
click at [550, 163] on link "Proceed to checkout" at bounding box center [554, 159] width 123 height 25
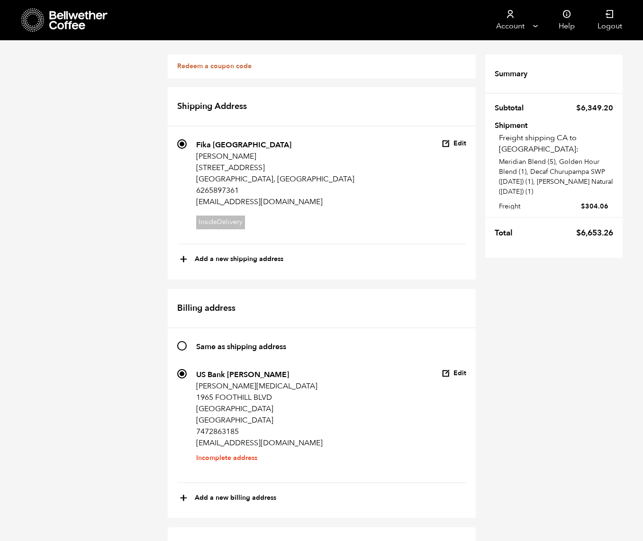
click at [177, 345] on input "Same as shipping address" at bounding box center [181, 345] width 9 height 9
radio input "true"
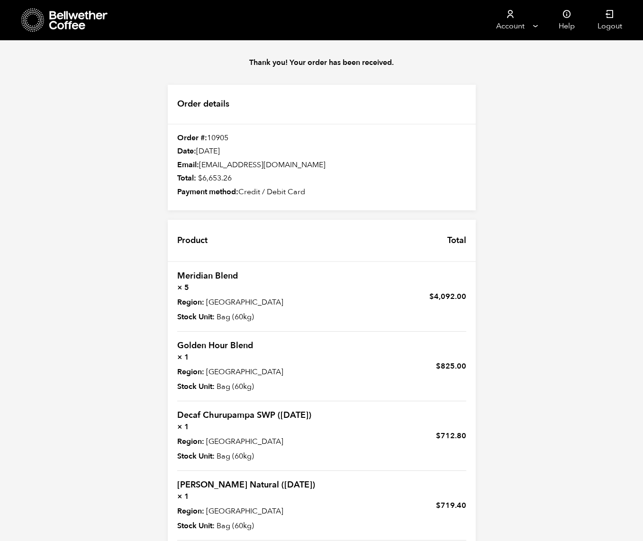
scroll to position [117, 0]
click at [614, 129] on div "Thank you! Your order has been received. Order details Order #: 10905 Date: [DA…" at bounding box center [321, 349] width 643 height 618
